Goal: Information Seeking & Learning: Learn about a topic

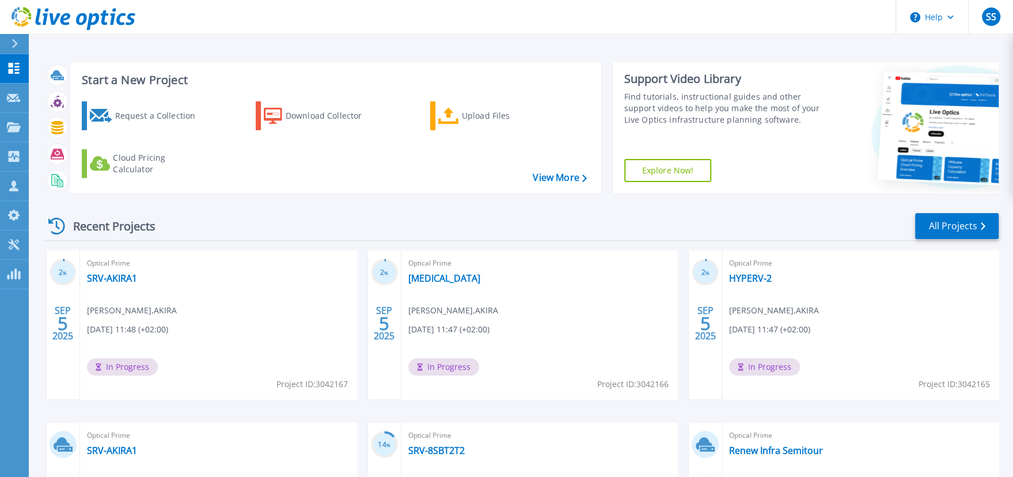
click at [1001, 214] on div "Start a New Project Request a Collection Download Collector Upload Files Cloud …" at bounding box center [521, 301] width 984 height 603
click at [949, 230] on link "All Projects" at bounding box center [956, 226] width 83 height 26
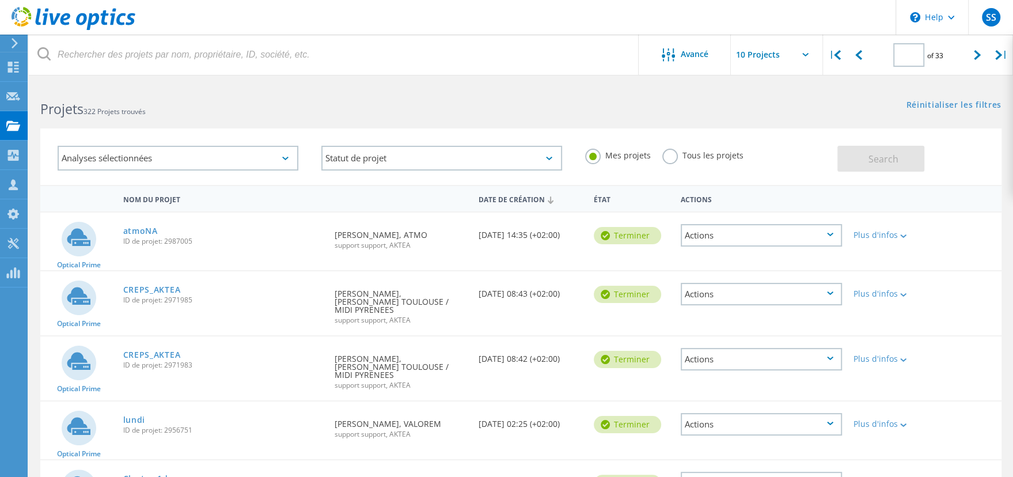
type input "2"
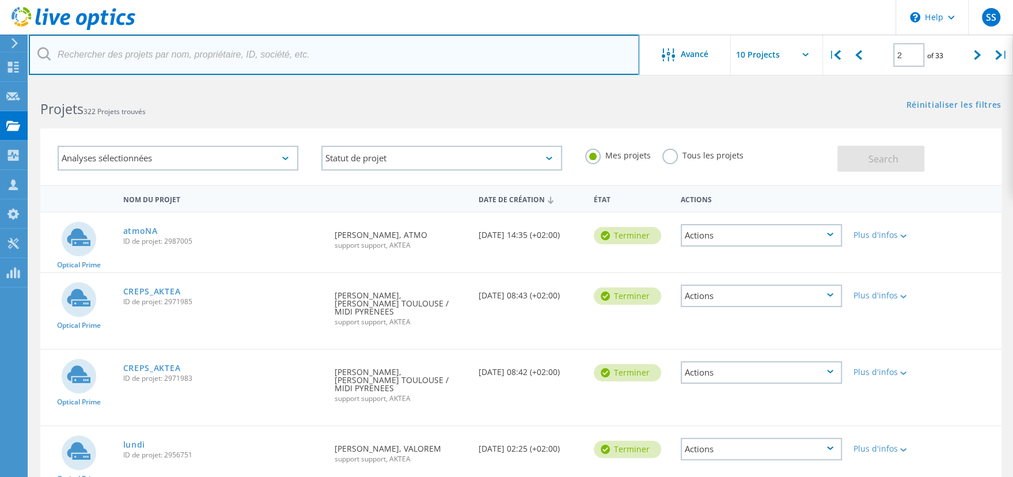
click at [158, 38] on input "text" at bounding box center [334, 55] width 610 height 40
type input "valorem"
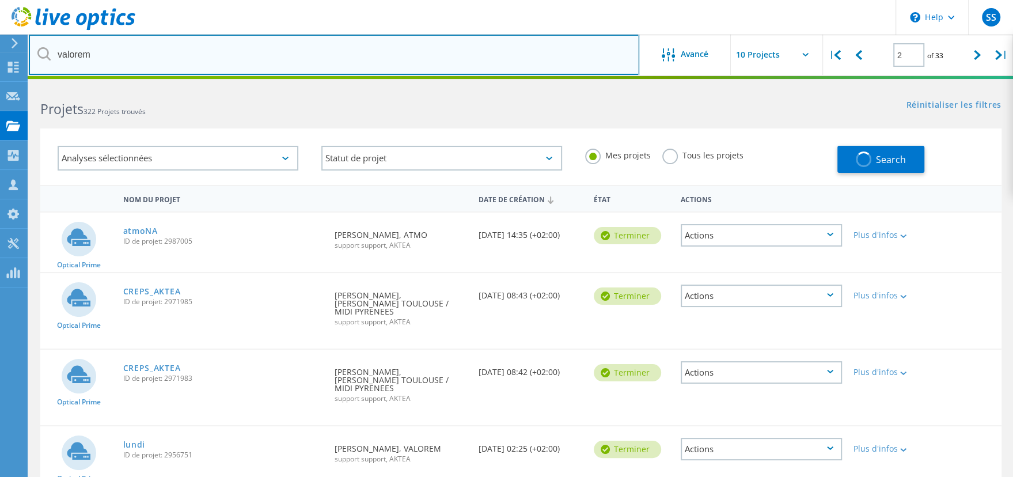
type input "1"
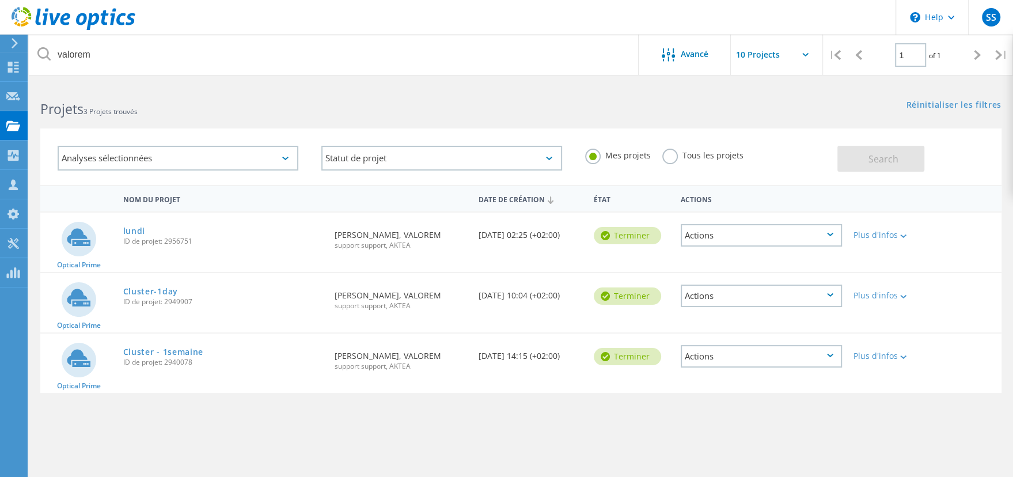
click at [168, 359] on span "ID de projet: 2940078" at bounding box center [223, 362] width 200 height 7
click at [169, 352] on link "Cluster - 1semaine" at bounding box center [163, 352] width 81 height 8
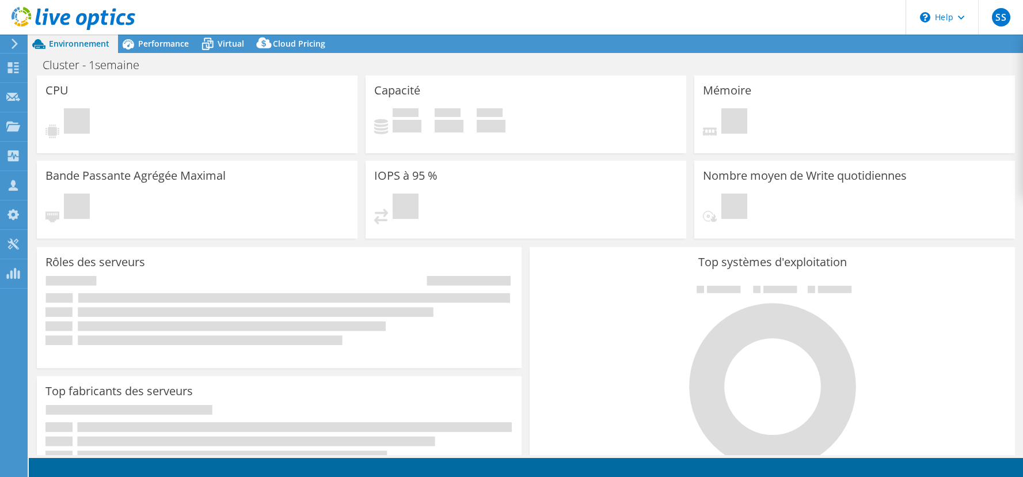
select select "EULondon"
select select "USD"
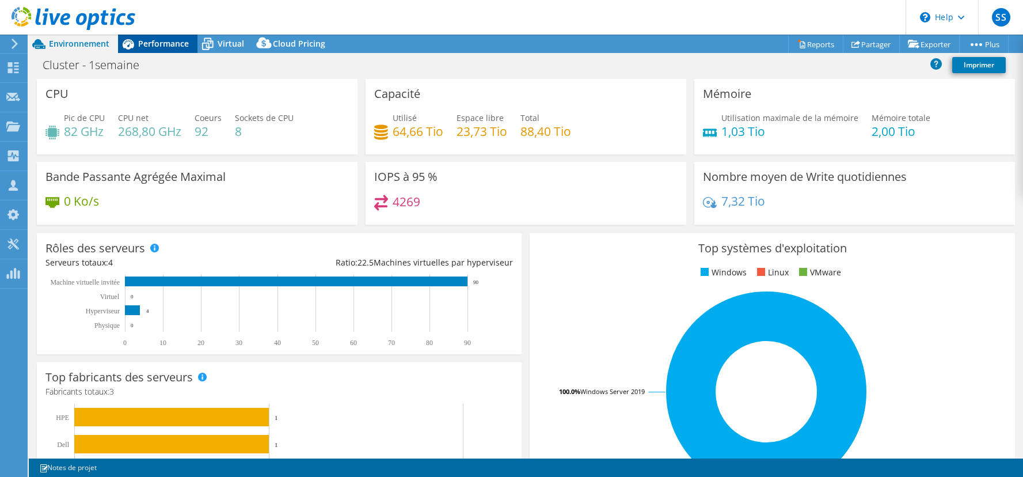
click at [176, 51] on div "Performance" at bounding box center [157, 44] width 79 height 18
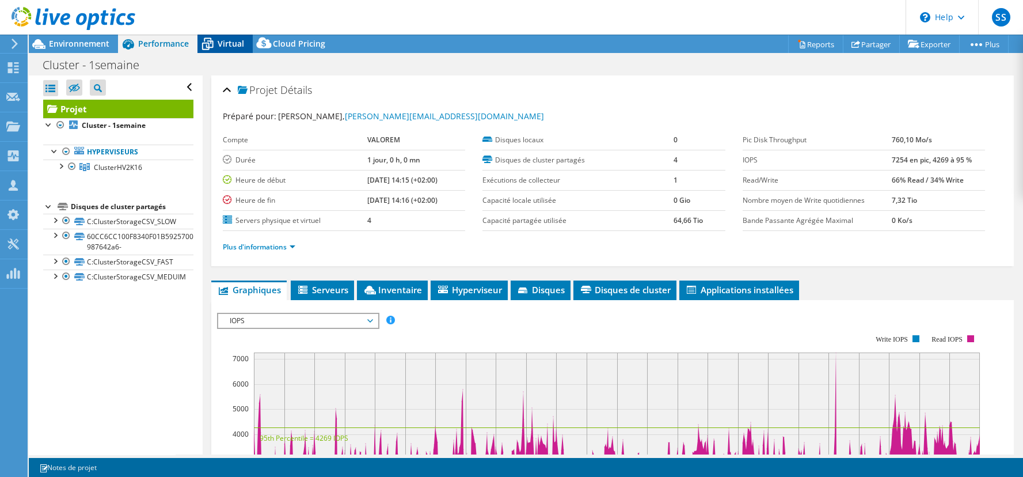
click at [225, 43] on span "Virtual" at bounding box center [231, 43] width 26 height 11
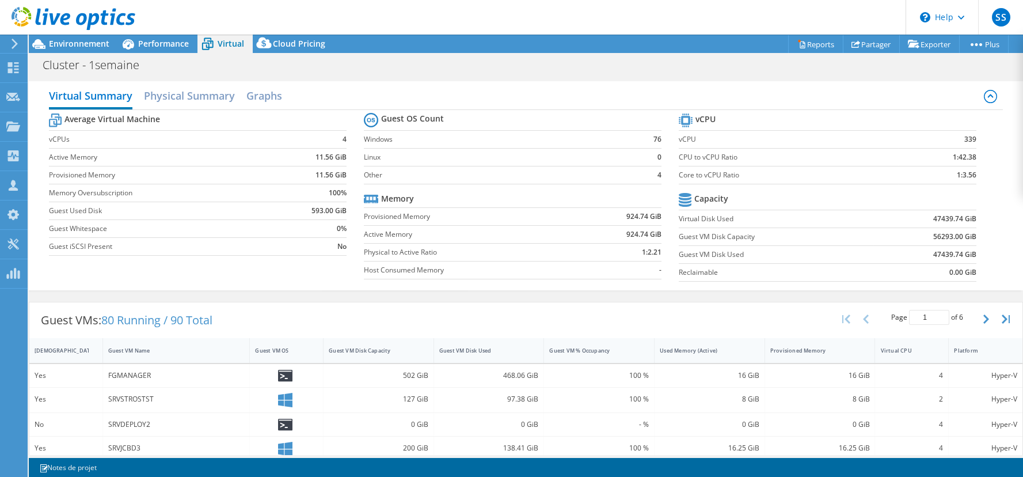
click at [240, 100] on div "Virtual Summary Physical Summary Graphs" at bounding box center [526, 97] width 955 height 26
click at [221, 100] on h2 "Physical Summary" at bounding box center [189, 96] width 91 height 25
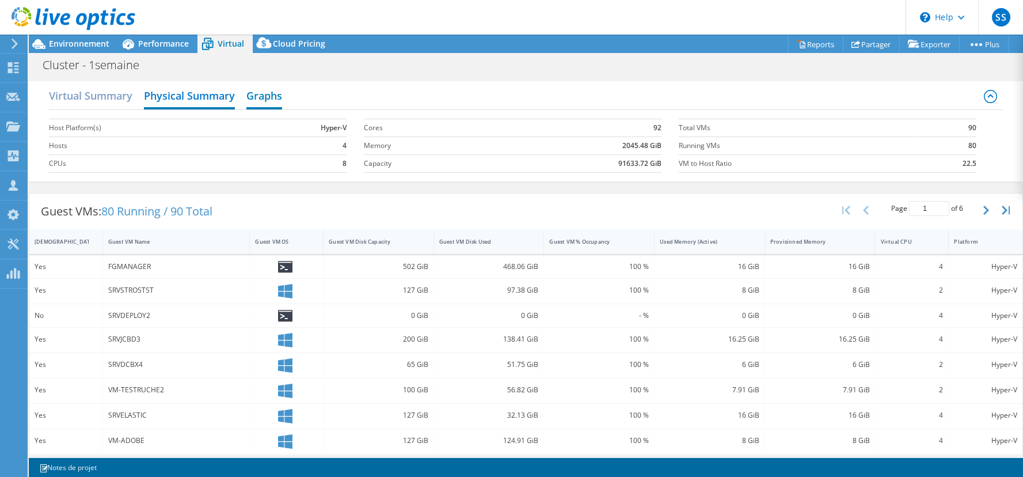
click at [263, 100] on h2 "Graphs" at bounding box center [264, 96] width 36 height 25
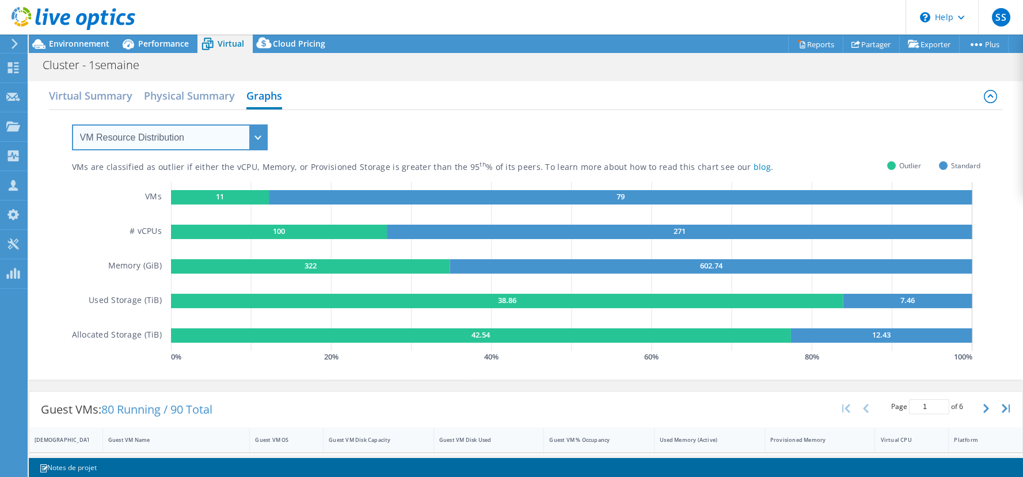
drag, startPoint x: 187, startPoint y: 138, endPoint x: 184, endPoint y: 146, distance: 8.8
click at [187, 138] on select "VM Resource Distribution Provisioning Contrast Over Provisioning" at bounding box center [170, 137] width 196 height 26
click at [72, 124] on select "VM Resource Distribution Provisioning Contrast Over Provisioning" at bounding box center [170, 137] width 196 height 26
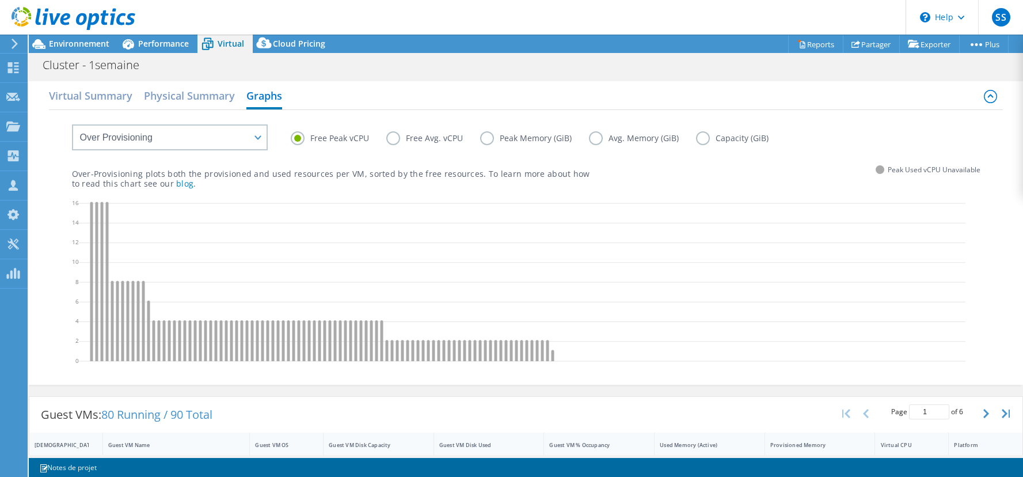
click at [404, 137] on label "Free Avg. vCPU" at bounding box center [433, 138] width 94 height 14
click at [0, 0] on input "Free Avg. vCPU" at bounding box center [0, 0] width 0 height 0
click at [536, 137] on label "Peak Memory (GiB)" at bounding box center [534, 138] width 109 height 14
click at [0, 0] on input "Peak Memory (GiB)" at bounding box center [0, 0] width 0 height 0
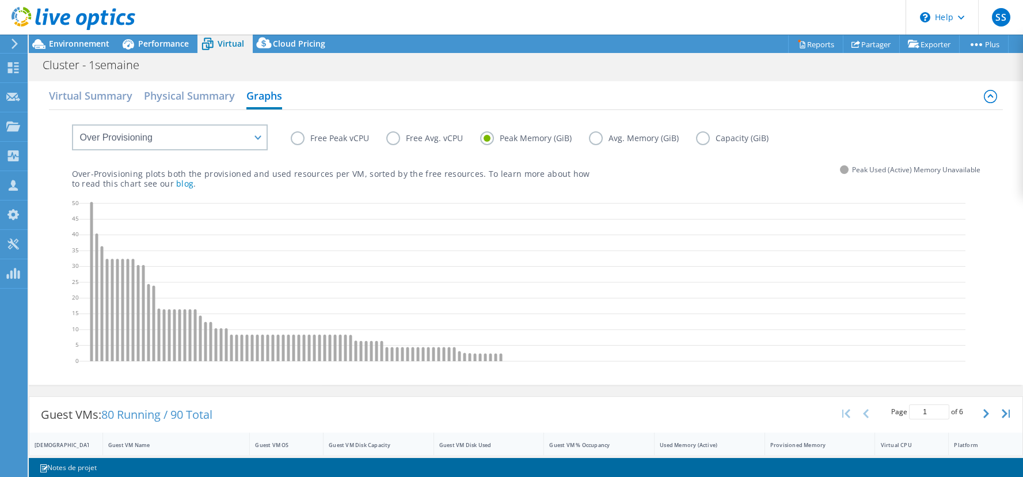
click at [664, 143] on label "Avg. Memory (GiB)" at bounding box center [642, 138] width 107 height 14
click at [0, 0] on input "Avg. Memory (GiB)" at bounding box center [0, 0] width 0 height 0
click at [751, 139] on label "Capacity (GiB)" at bounding box center [741, 138] width 90 height 14
click at [0, 0] on input "Capacity (GiB)" at bounding box center [0, 0] width 0 height 0
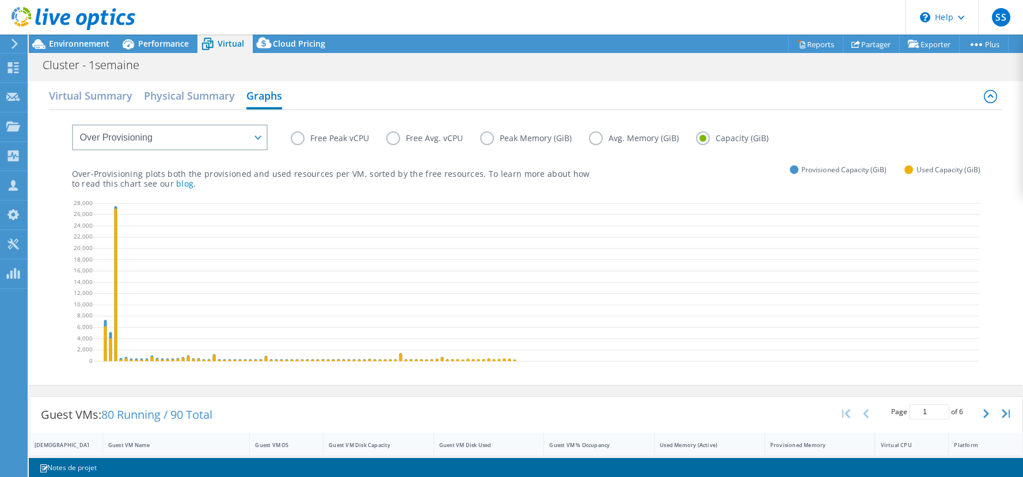
click at [593, 136] on label "Avg. Memory (GiB)" at bounding box center [642, 138] width 107 height 14
click at [0, 0] on input "Avg. Memory (GiB)" at bounding box center [0, 0] width 0 height 0
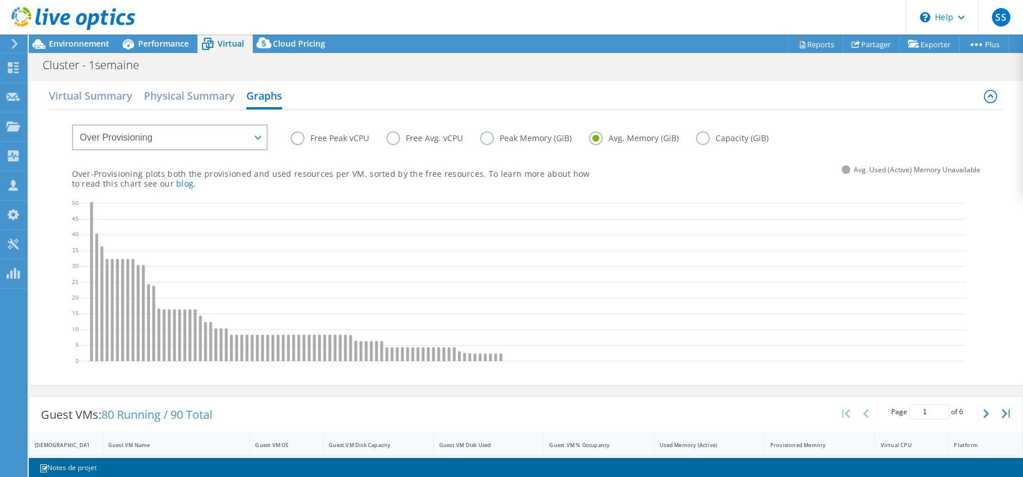
click at [525, 136] on label "Peak Memory (GiB)" at bounding box center [534, 138] width 109 height 14
click at [0, 0] on input "Peak Memory (GiB)" at bounding box center [0, 0] width 0 height 0
click at [677, 136] on label "Avg. Memory (GiB)" at bounding box center [642, 138] width 107 height 14
click at [0, 0] on input "Avg. Memory (GiB)" at bounding box center [0, 0] width 0 height 0
click at [715, 136] on label "Capacity (GiB)" at bounding box center [741, 138] width 90 height 14
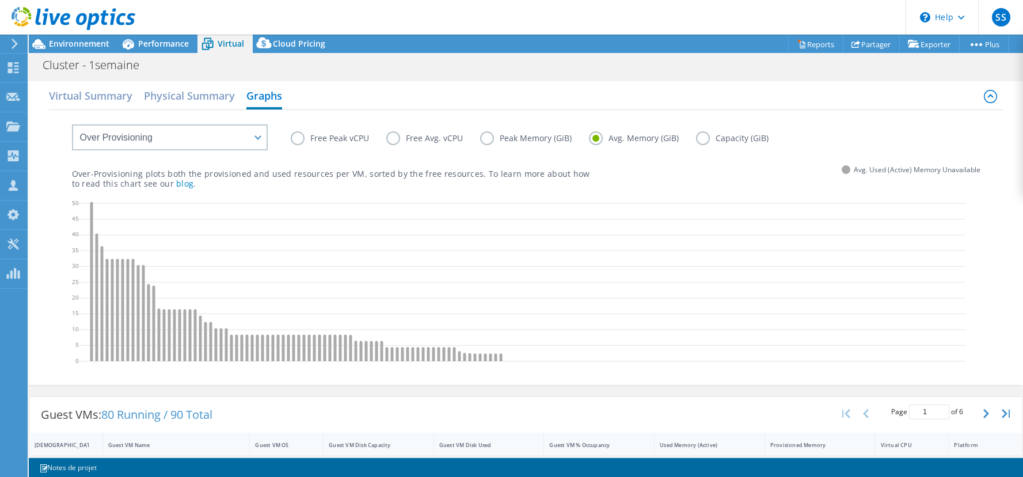
click at [0, 0] on input "Capacity (GiB)" at bounding box center [0, 0] width 0 height 0
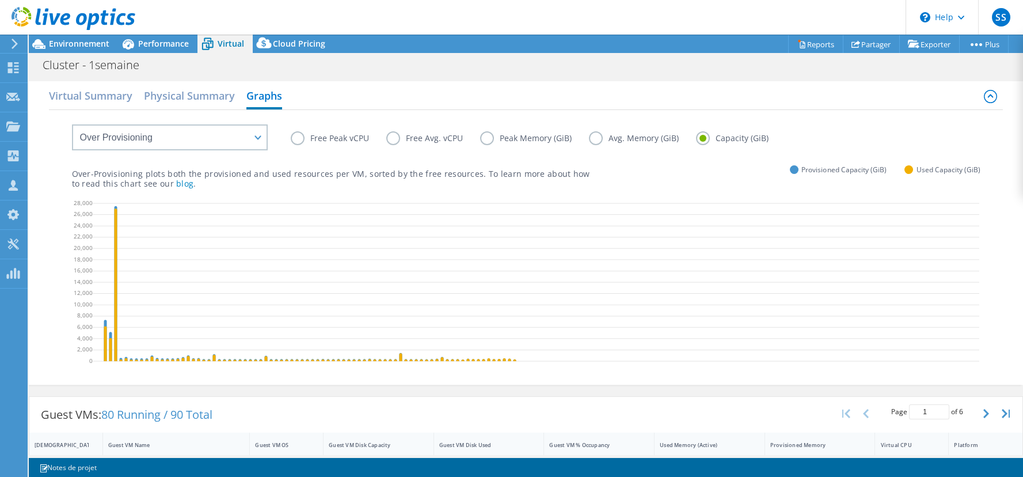
click at [359, 150] on div "Over-Provisioning plots both the provisioned and used resources per VM, sorted …" at bounding box center [526, 168] width 909 height 39
click at [359, 143] on label "Free Peak vCPU" at bounding box center [339, 138] width 96 height 14
click at [0, 0] on input "Free Peak vCPU" at bounding box center [0, 0] width 0 height 0
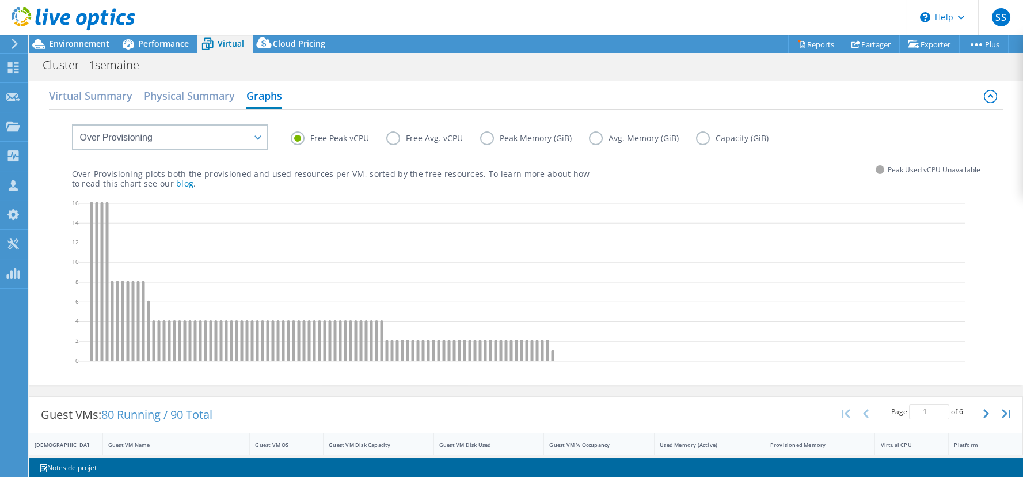
click at [414, 143] on label "Free Avg. vCPU" at bounding box center [433, 138] width 94 height 14
click at [0, 0] on input "Free Avg. vCPU" at bounding box center [0, 0] width 0 height 0
click at [161, 140] on select "VM Resource Distribution Provisioning Contrast Over Provisioning" at bounding box center [170, 137] width 196 height 26
select select "VM Resource Distribution"
click at [72, 124] on select "VM Resource Distribution Provisioning Contrast Over Provisioning" at bounding box center [170, 137] width 196 height 26
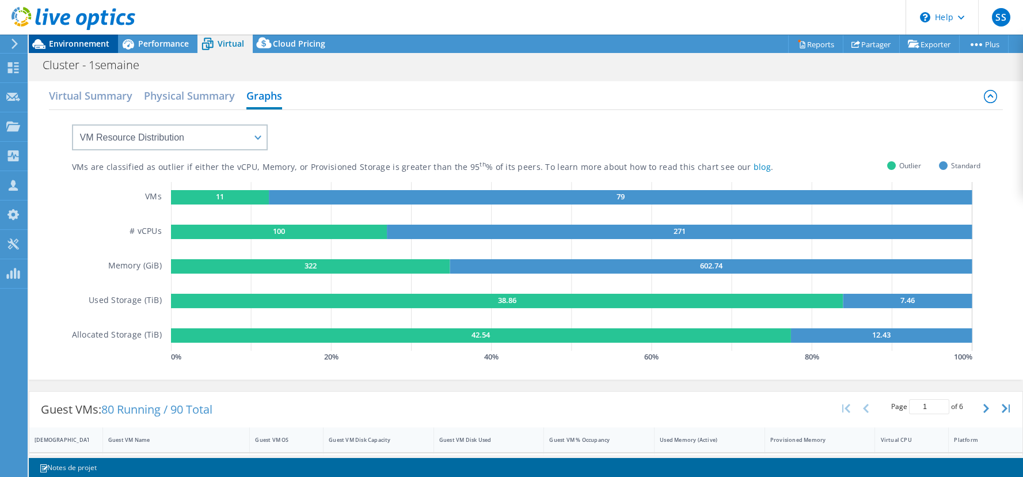
click at [90, 49] on span "Environnement" at bounding box center [79, 43] width 60 height 11
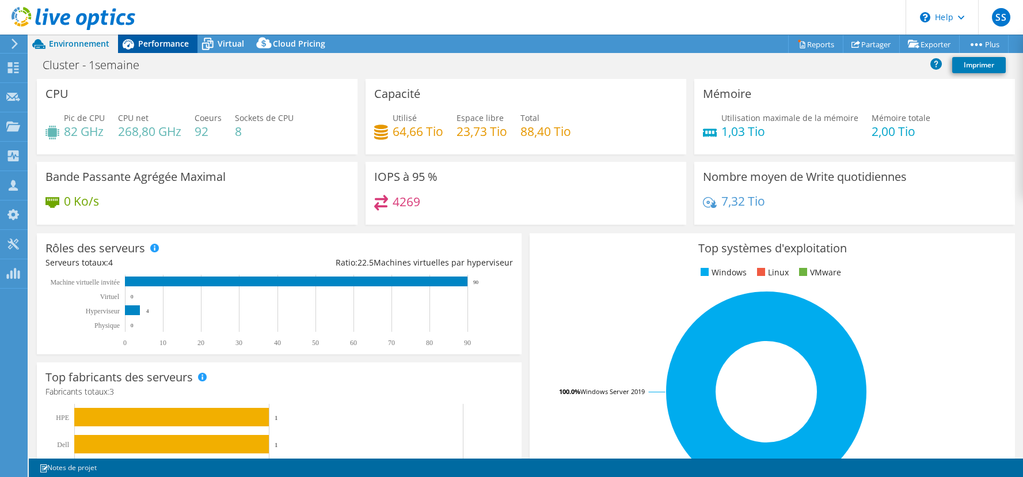
click at [134, 45] on icon at bounding box center [128, 44] width 20 height 20
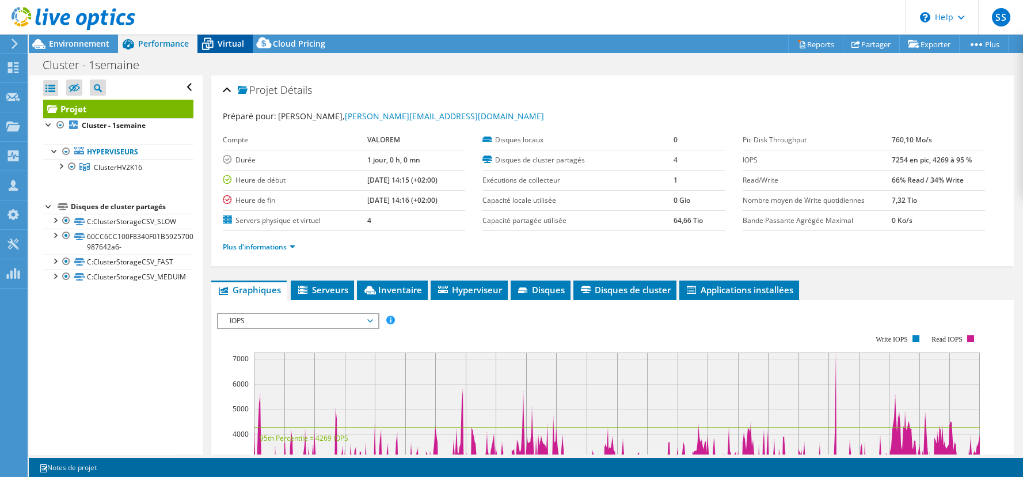
click at [229, 45] on span "Virtual" at bounding box center [231, 43] width 26 height 11
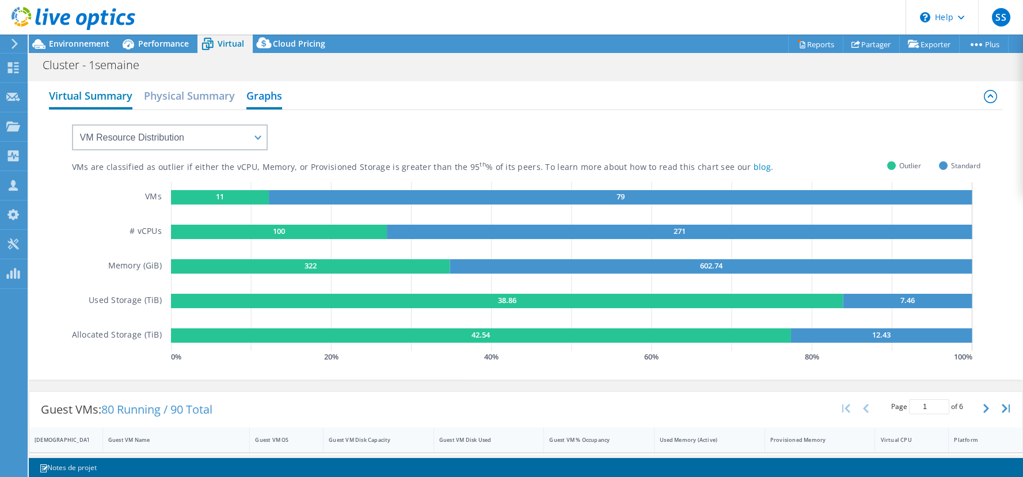
click at [125, 101] on h2 "Virtual Summary" at bounding box center [90, 96] width 83 height 25
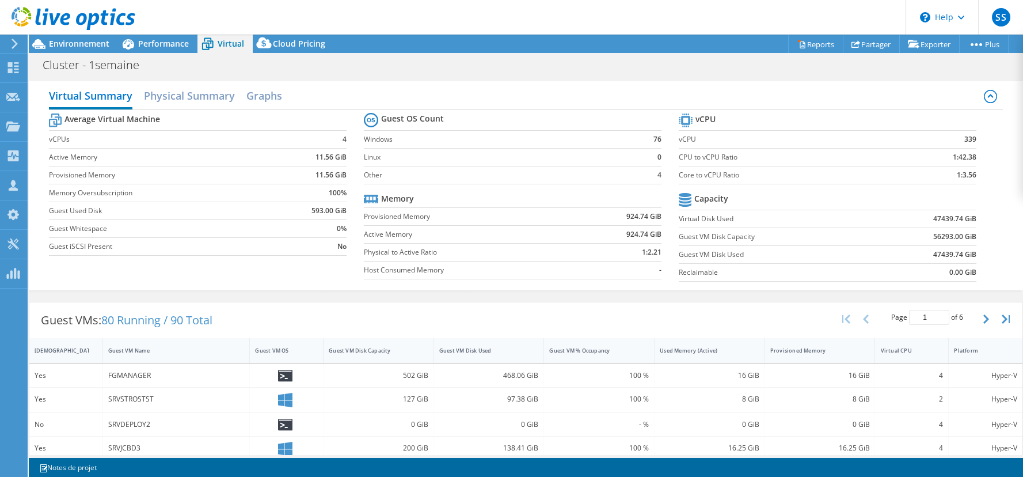
click at [295, 98] on div "Virtual Summary Physical Summary Graphs" at bounding box center [526, 97] width 955 height 26
click at [258, 101] on h2 "Graphs" at bounding box center [264, 96] width 36 height 25
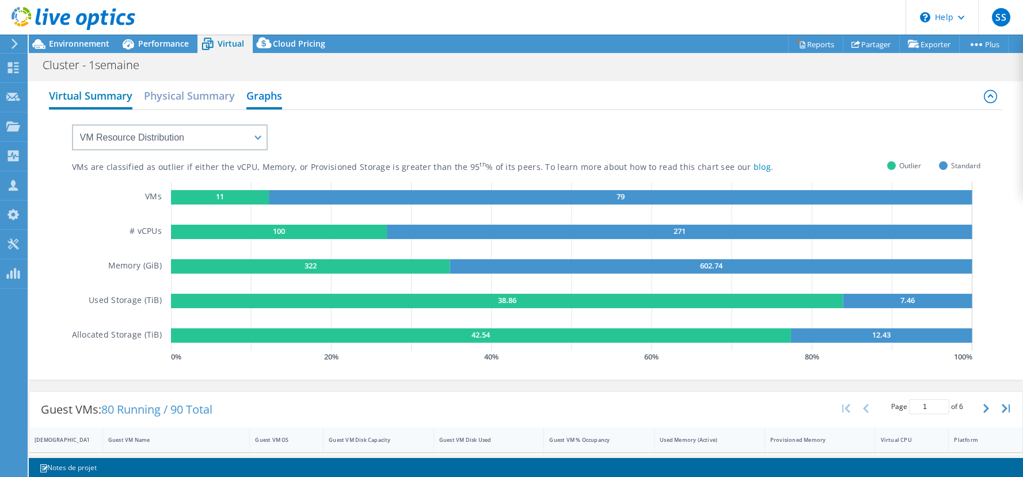
click at [94, 101] on h2 "Virtual Summary" at bounding box center [90, 96] width 83 height 25
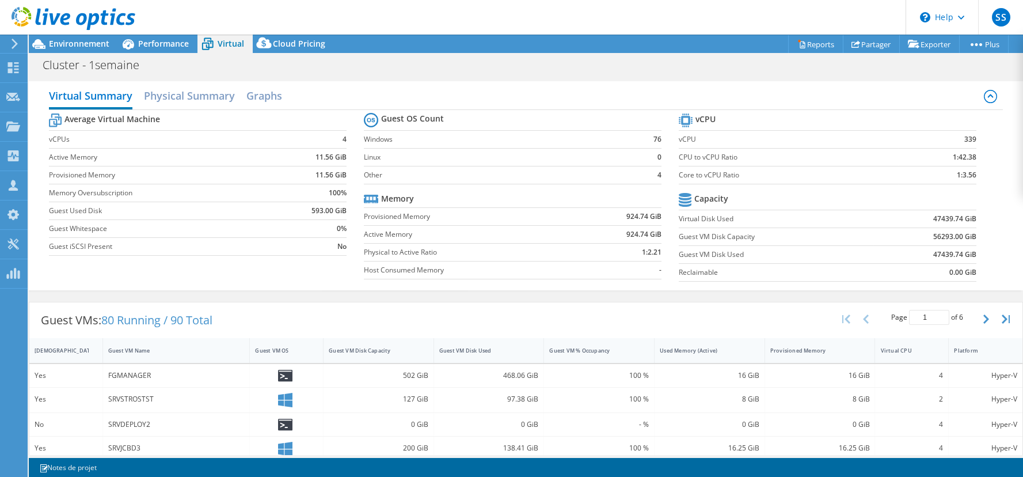
click at [962, 175] on b "1:3.56" at bounding box center [967, 175] width 20 height 12
drag, startPoint x: 962, startPoint y: 175, endPoint x: 684, endPoint y: 123, distance: 282.3
click at [684, 123] on tbody "vCPU vCPU 339 CPU to vCPU Ratio 1:42.38 Core to vCPU Ratio 1:3.56" at bounding box center [828, 148] width 298 height 74
click at [823, 183] on td "Core to vCPU Ratio" at bounding box center [788, 175] width 219 height 18
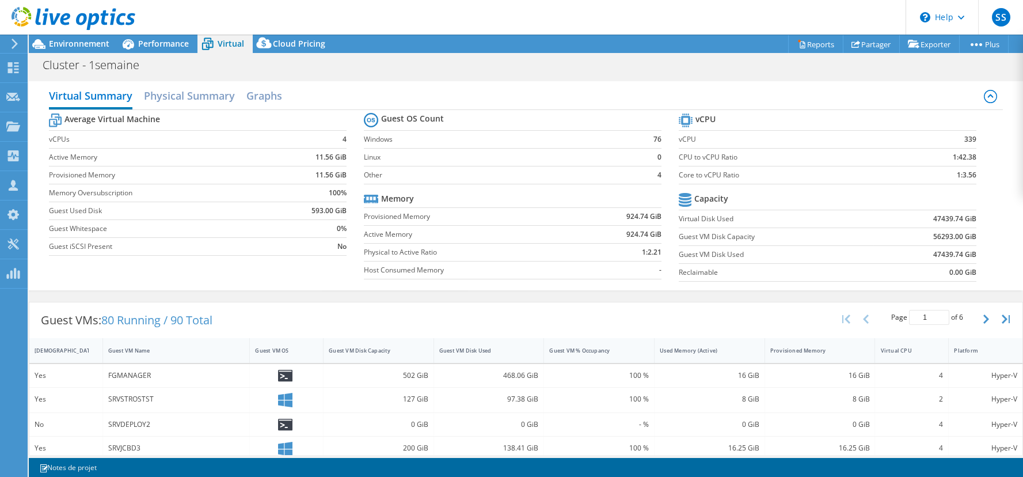
click at [703, 197] on b "Capacity" at bounding box center [711, 199] width 34 height 12
drag, startPoint x: 372, startPoint y: 301, endPoint x: 411, endPoint y: 240, distance: 73.0
click at [372, 302] on div "Guest VMs: 80 Running / 90 Total Page 1 of 6 5 rows 10 rows 20 rows 25 rows 50 …" at bounding box center [525, 320] width 993 height 36
click at [425, 193] on tr "Memory" at bounding box center [513, 199] width 298 height 18
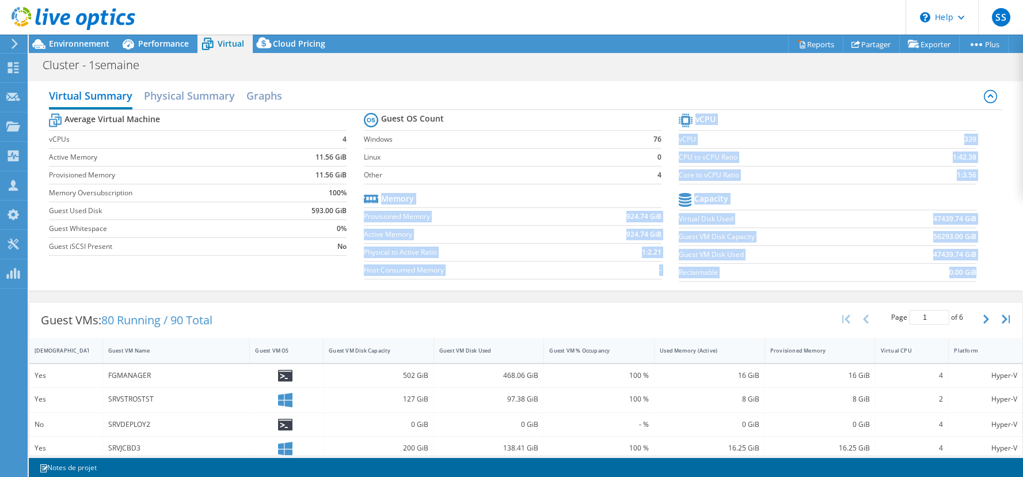
drag, startPoint x: 425, startPoint y: 193, endPoint x: 971, endPoint y: 279, distance: 553.2
click at [971, 279] on div "Average Virtual Machine vCPUs 4 Active Memory 11.56 GiB Provisioned Memory 11.5…" at bounding box center [526, 198] width 955 height 177
click at [971, 279] on section "vCPU vCPU 339 CPU to vCPU Ratio 1:42.38 Core to vCPU Ratio 1:3.56 Capacity Virt…" at bounding box center [836, 199] width 315 height 177
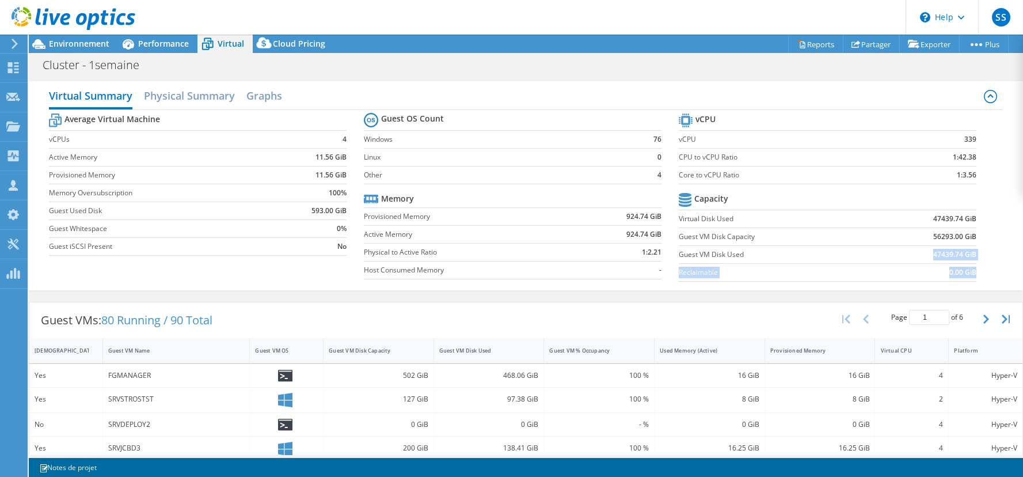
drag, startPoint x: 971, startPoint y: 279, endPoint x: 924, endPoint y: 261, distance: 50.7
click at [924, 261] on section "vCPU vCPU 339 CPU to vCPU Ratio 1:42.38 Core to vCPU Ratio 1:3.56 Capacity Virt…" at bounding box center [836, 199] width 315 height 177
click at [925, 261] on td "47439.74 GiB" at bounding box center [924, 254] width 103 height 18
click at [967, 256] on section "vCPU vCPU 339 CPU to vCPU Ratio 1:42.38 Core to vCPU Ratio 1:3.56 Capacity Virt…" at bounding box center [836, 199] width 315 height 177
drag, startPoint x: 967, startPoint y: 257, endPoint x: 732, endPoint y: 212, distance: 239.2
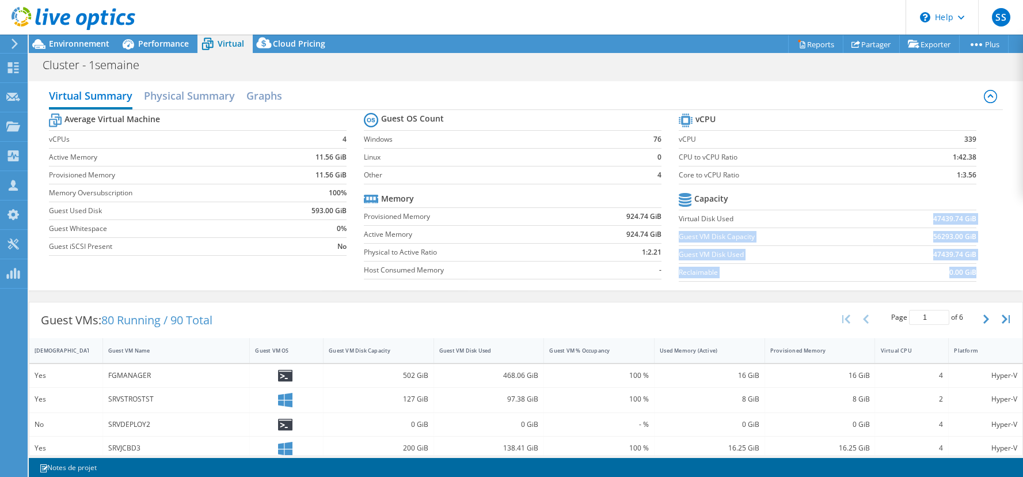
click at [732, 212] on section "vCPU vCPU 339 CPU to vCPU Ratio 1:42.38 Core to vCPU Ratio 1:3.56 Capacity Virt…" at bounding box center [836, 199] width 315 height 177
click at [972, 177] on section "vCPU vCPU 339 CPU to vCPU Ratio 1:42.38 Core to vCPU Ratio 1:3.56 Capacity Virt…" at bounding box center [836, 199] width 315 height 177
drag, startPoint x: 972, startPoint y: 177, endPoint x: 949, endPoint y: 174, distance: 22.7
click at [949, 174] on section "vCPU vCPU 339 CPU to vCPU Ratio 1:42.38 Core to vCPU Ratio 1:3.56 Capacity Virt…" at bounding box center [836, 199] width 315 height 177
click at [404, 261] on td "Host Consumed Memory" at bounding box center [469, 270] width 211 height 18
